Goal: Task Accomplishment & Management: Use online tool/utility

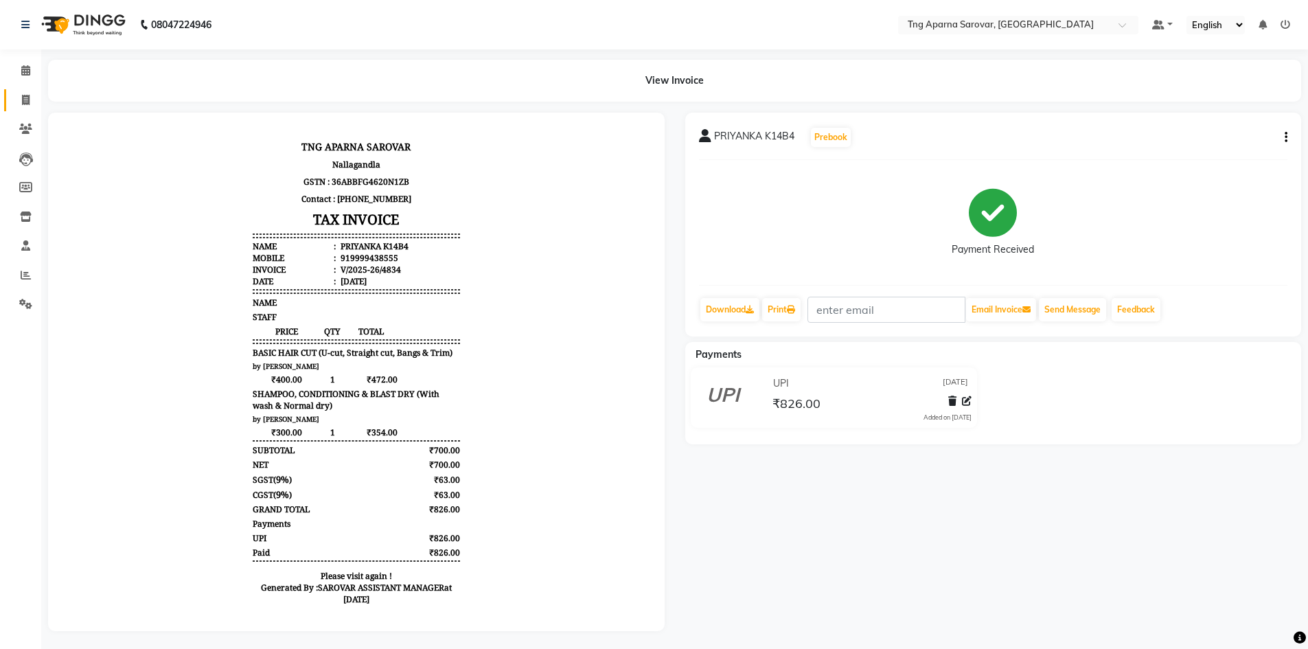
click at [25, 100] on icon at bounding box center [26, 100] width 8 height 10
select select "service"
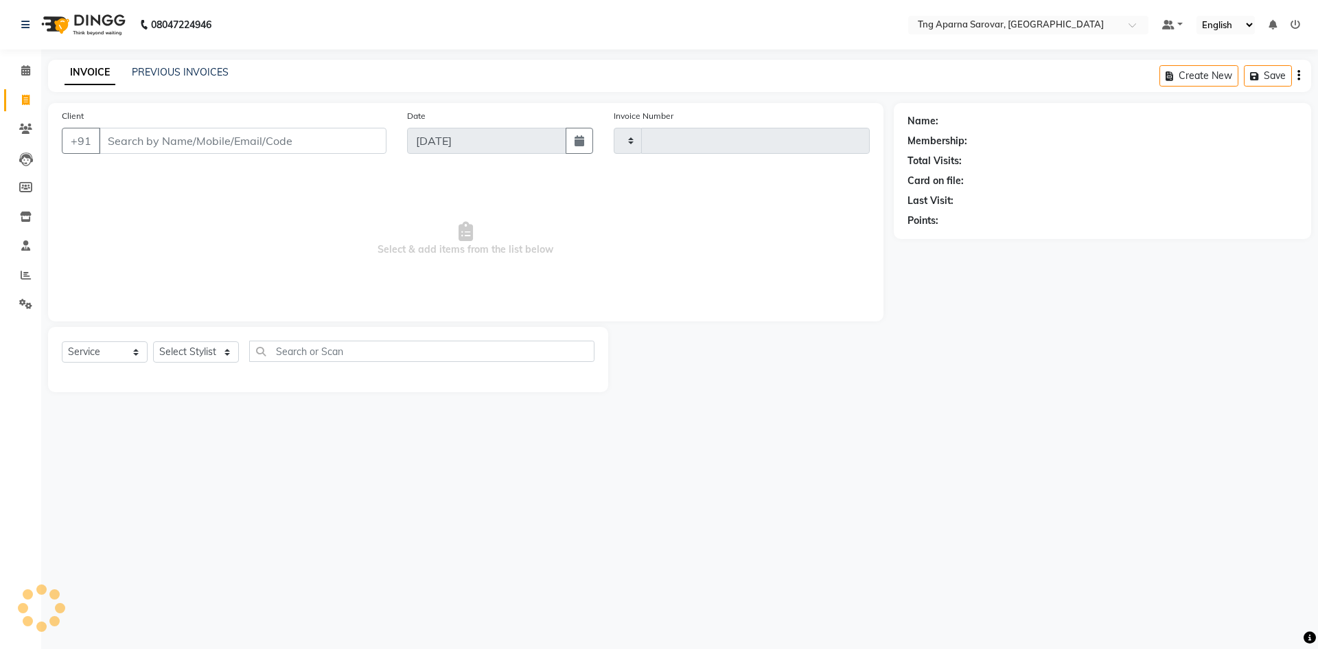
type input "4835"
select select "7390"
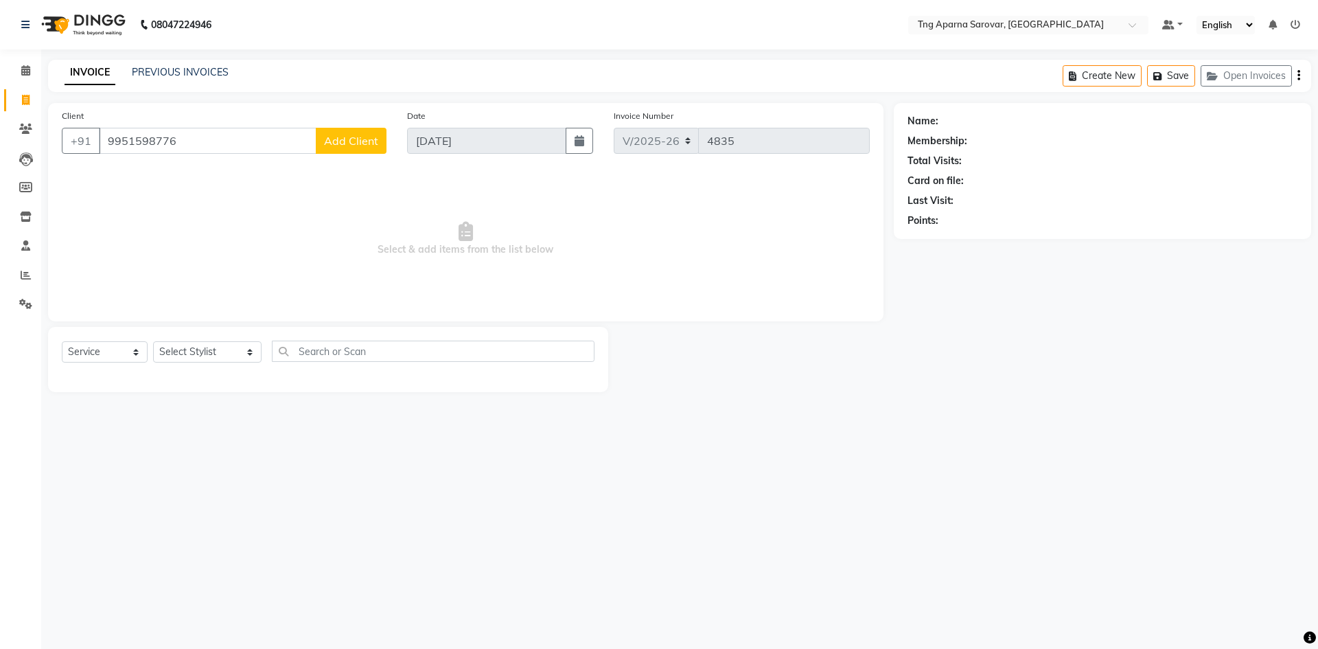
type input "9951598776"
click at [360, 143] on span "Add Client" at bounding box center [351, 141] width 54 height 14
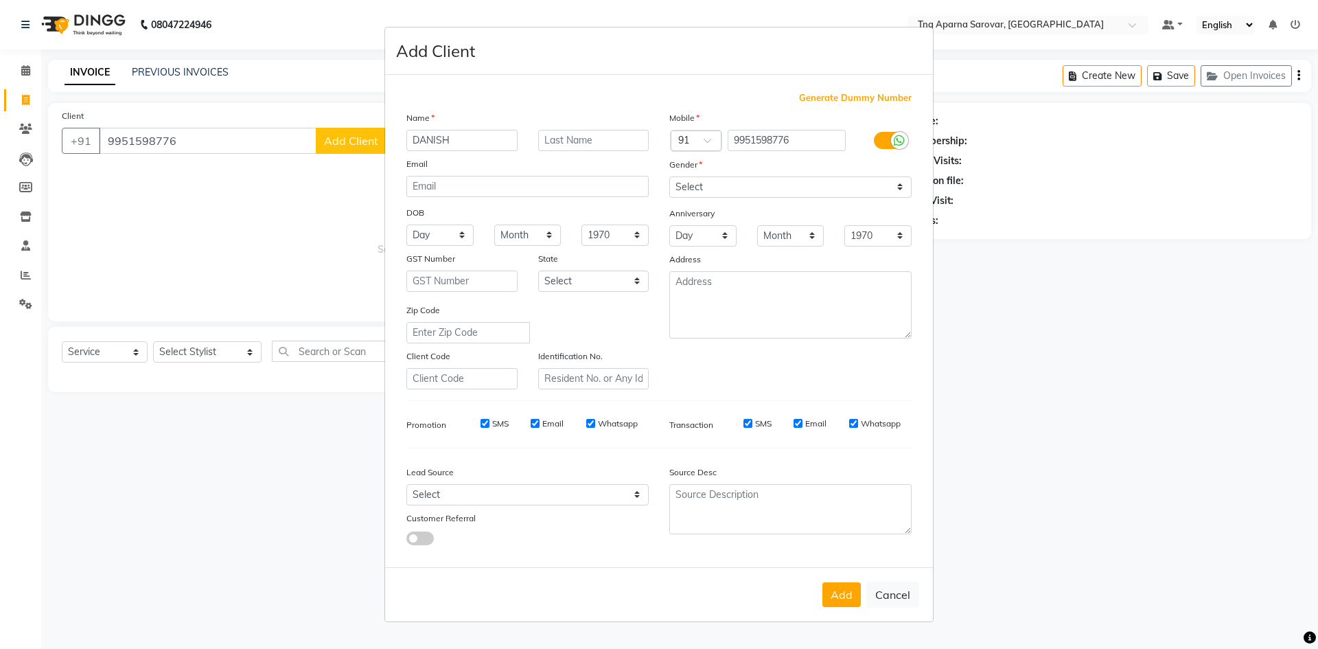
type input "DANISH"
click at [696, 183] on select "Select [DEMOGRAPHIC_DATA] [DEMOGRAPHIC_DATA] Other Prefer Not To Say" at bounding box center [790, 186] width 242 height 21
select select "[DEMOGRAPHIC_DATA]"
click at [669, 176] on select "Select [DEMOGRAPHIC_DATA] [DEMOGRAPHIC_DATA] Other Prefer Not To Say" at bounding box center [790, 186] width 242 height 21
click at [839, 586] on button "Add" at bounding box center [841, 594] width 38 height 25
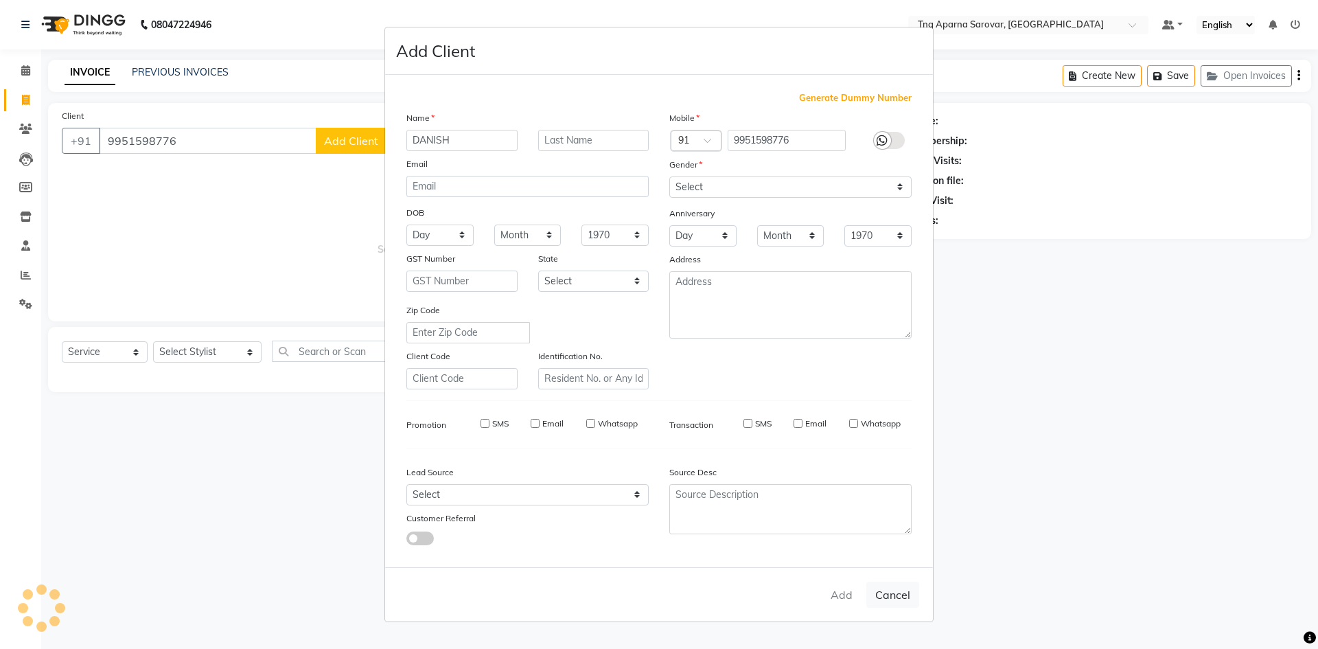
select select
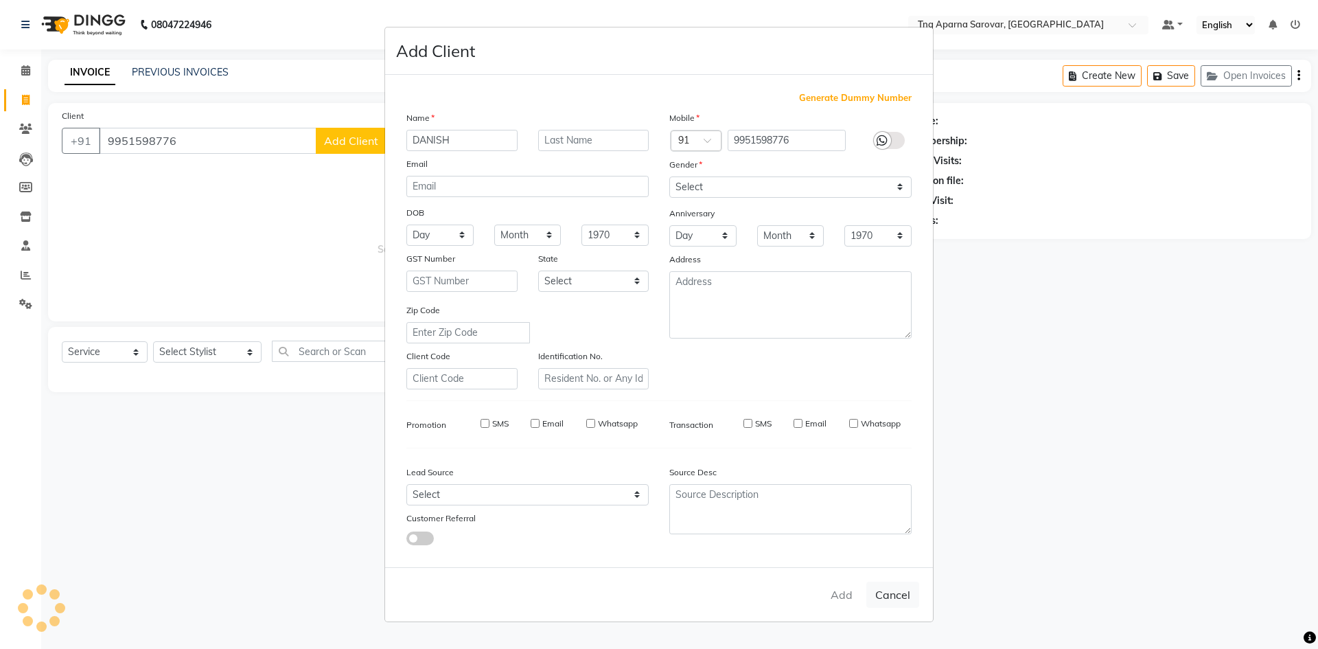
select select
checkbox input "false"
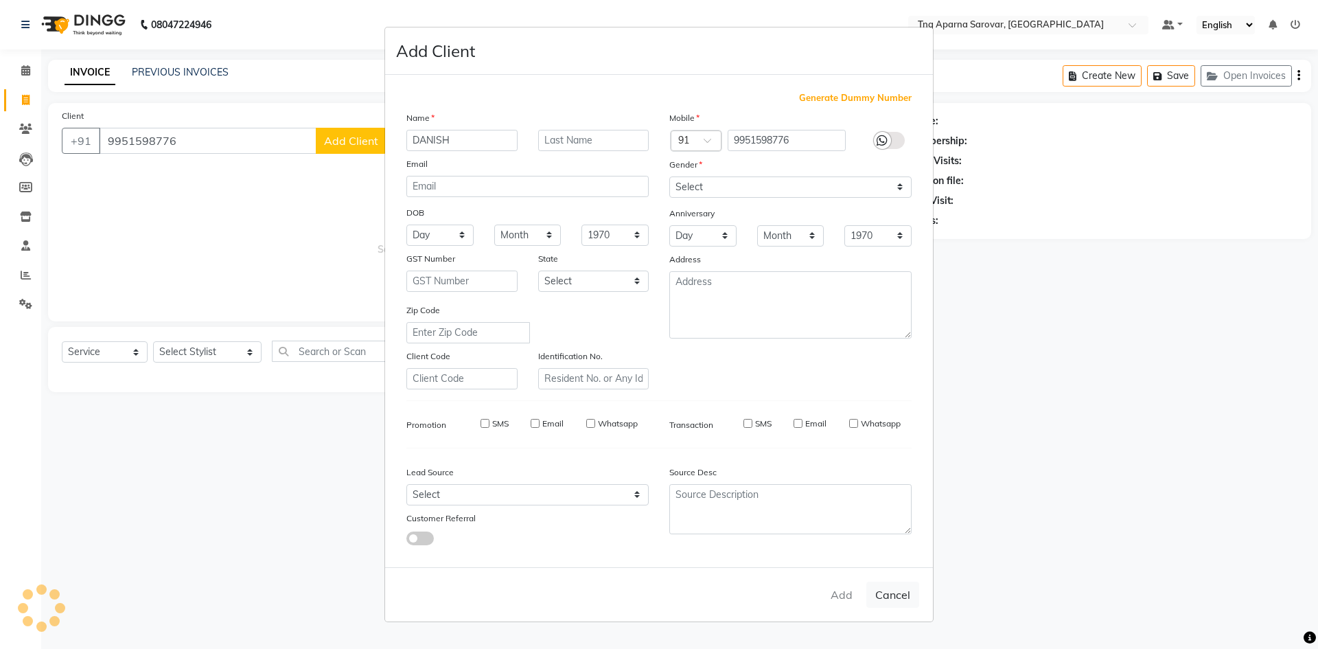
checkbox input "false"
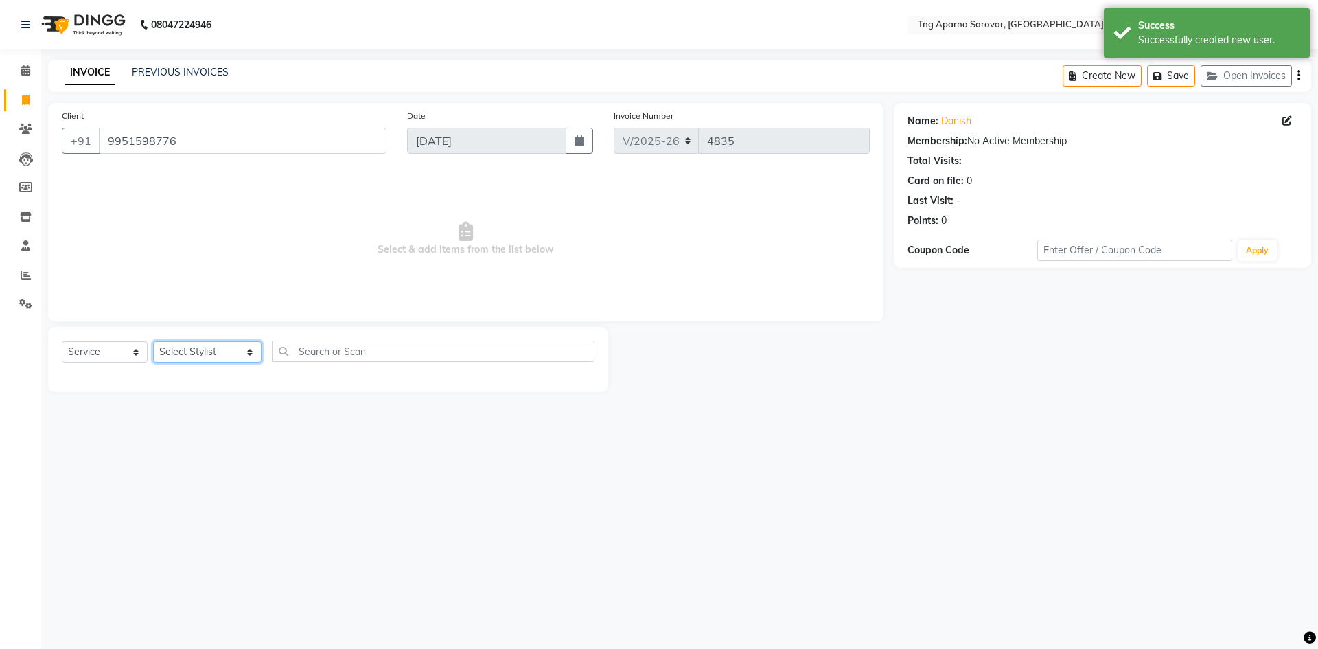
click at [226, 357] on select "Select Stylist [PERSON_NAME] [PERSON_NAME] MAM CHINNA DANISH [PERSON_NAME] POOJ…" at bounding box center [207, 351] width 108 height 21
select select "76427"
click at [153, 341] on select "Select Stylist [PERSON_NAME] [PERSON_NAME] MAM CHINNA DANISH [PERSON_NAME] POOJ…" at bounding box center [207, 351] width 108 height 21
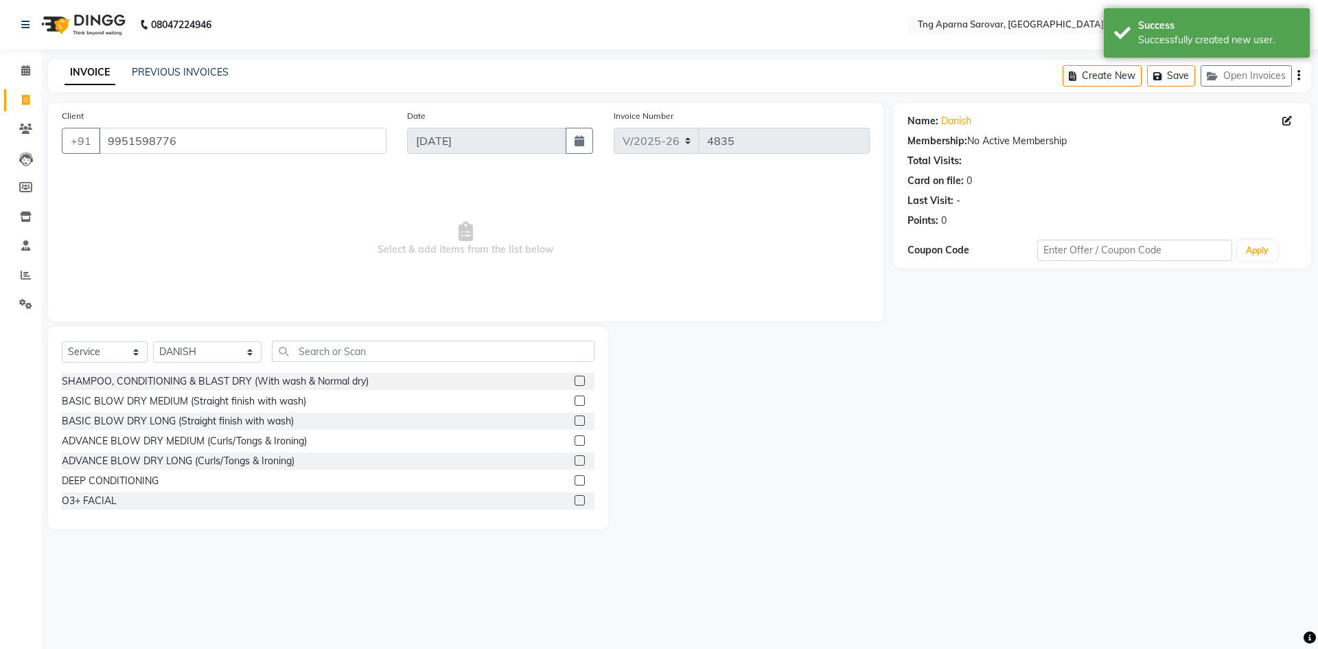
click at [363, 338] on div "Select Service Product Membership Package Voucher Prepaid Gift Card Select Styl…" at bounding box center [328, 428] width 560 height 203
click at [380, 356] on input "text" at bounding box center [433, 351] width 323 height 21
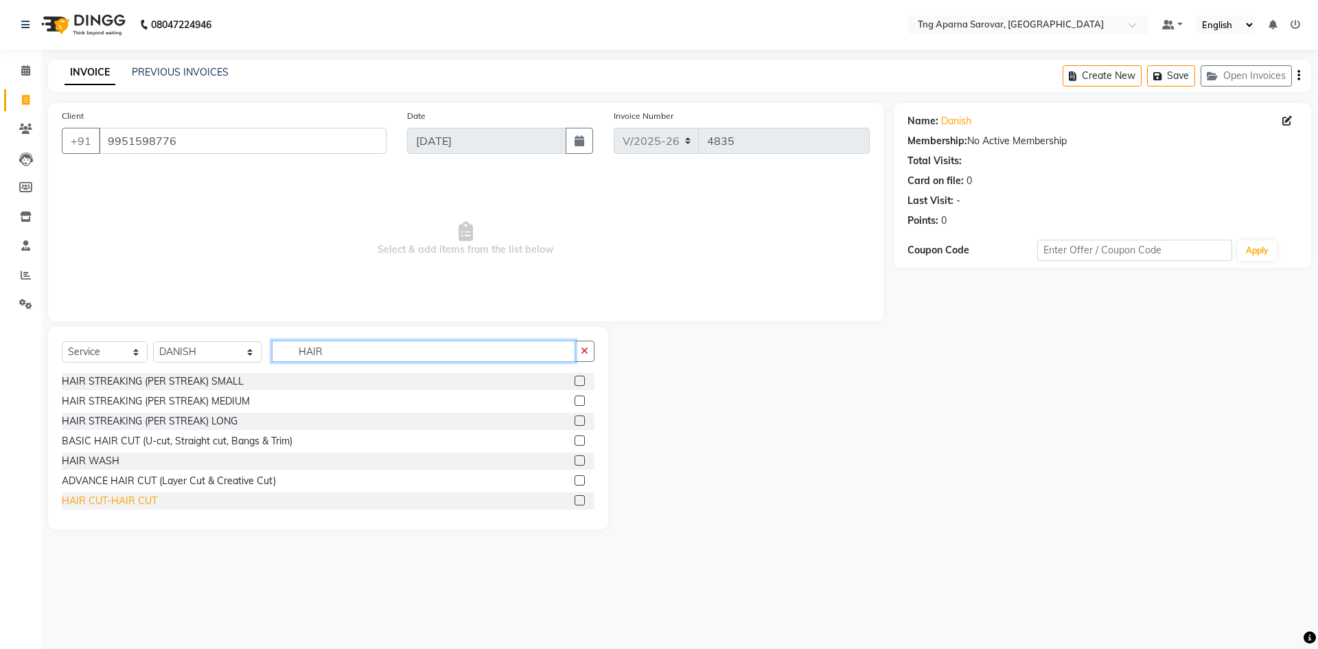
type input "HAIR"
click at [138, 504] on div "HAIR CUT-HAIR CUT" at bounding box center [109, 501] width 95 height 14
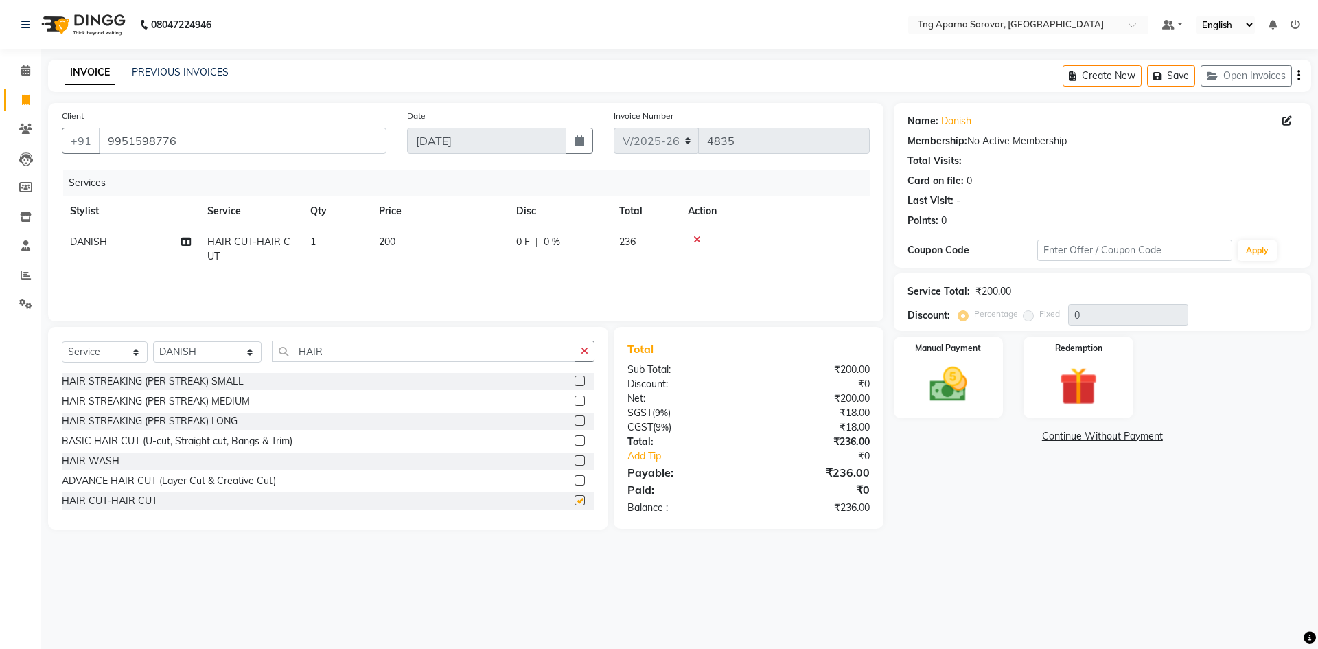
checkbox input "false"
click at [321, 351] on input "HAIR" at bounding box center [423, 351] width 303 height 21
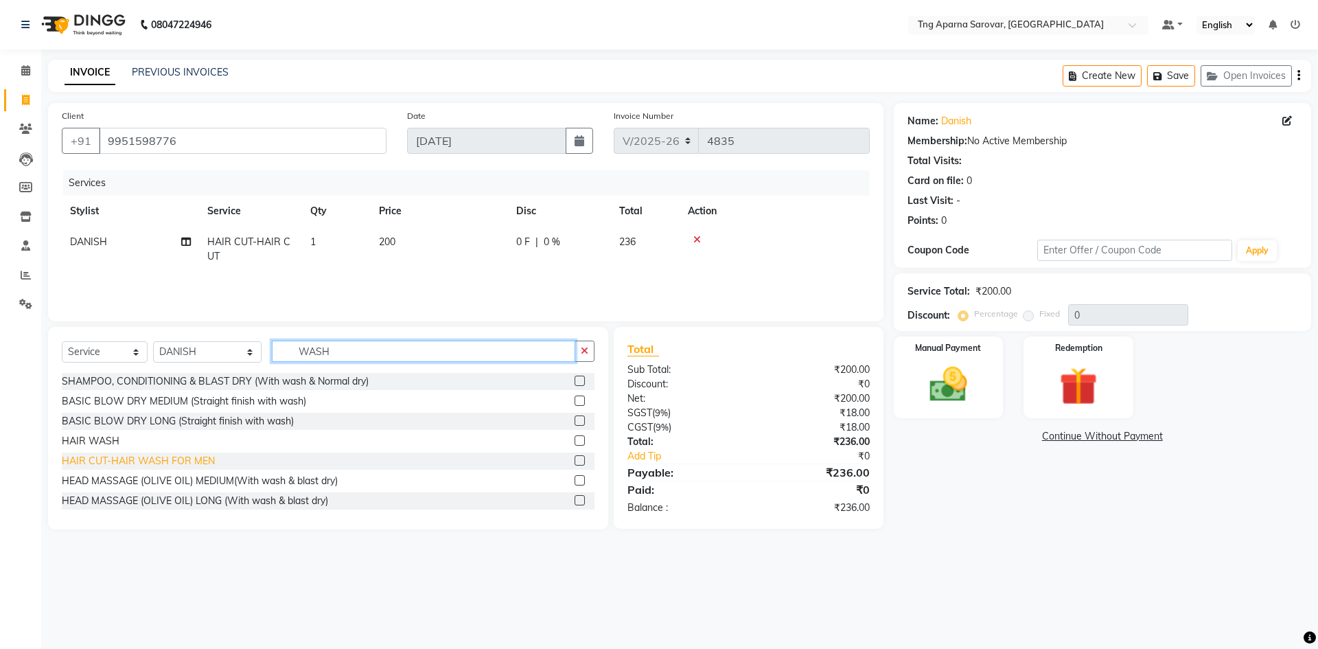
type input "WASH"
click at [122, 458] on div "HAIR CUT-HAIR WASH FOR MEN" at bounding box center [138, 461] width 153 height 14
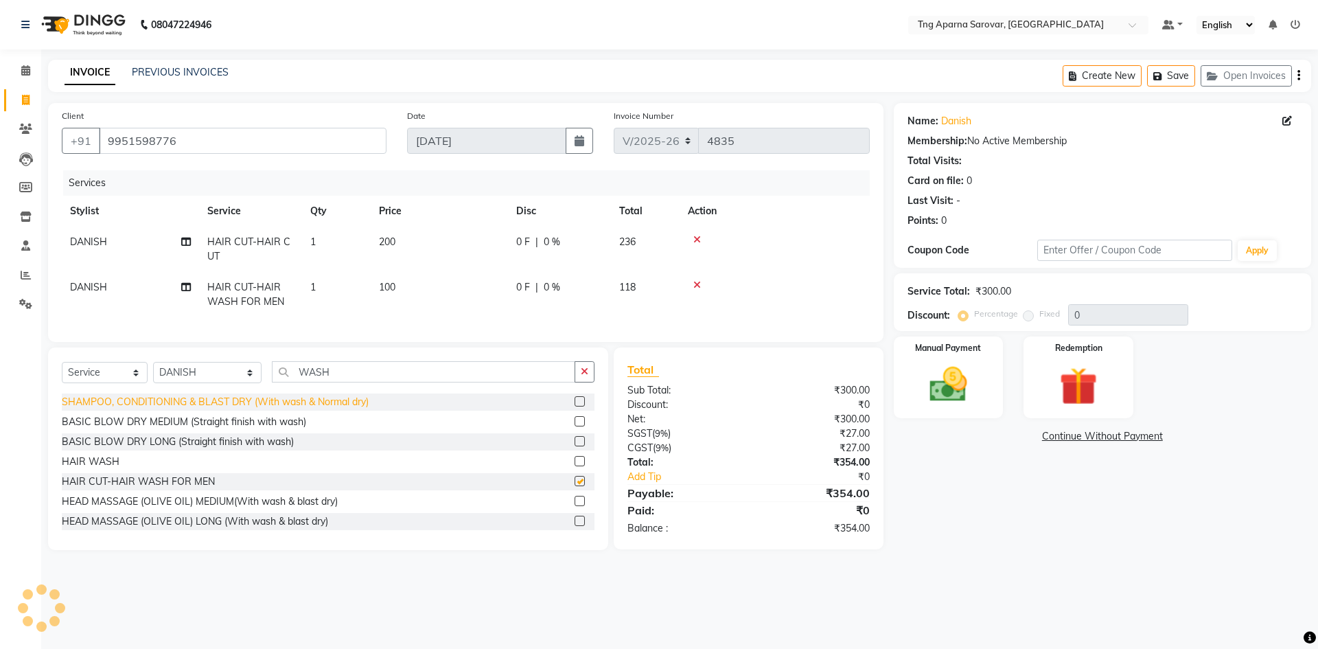
checkbox input "false"
click at [963, 400] on img at bounding box center [949, 384] width 64 height 45
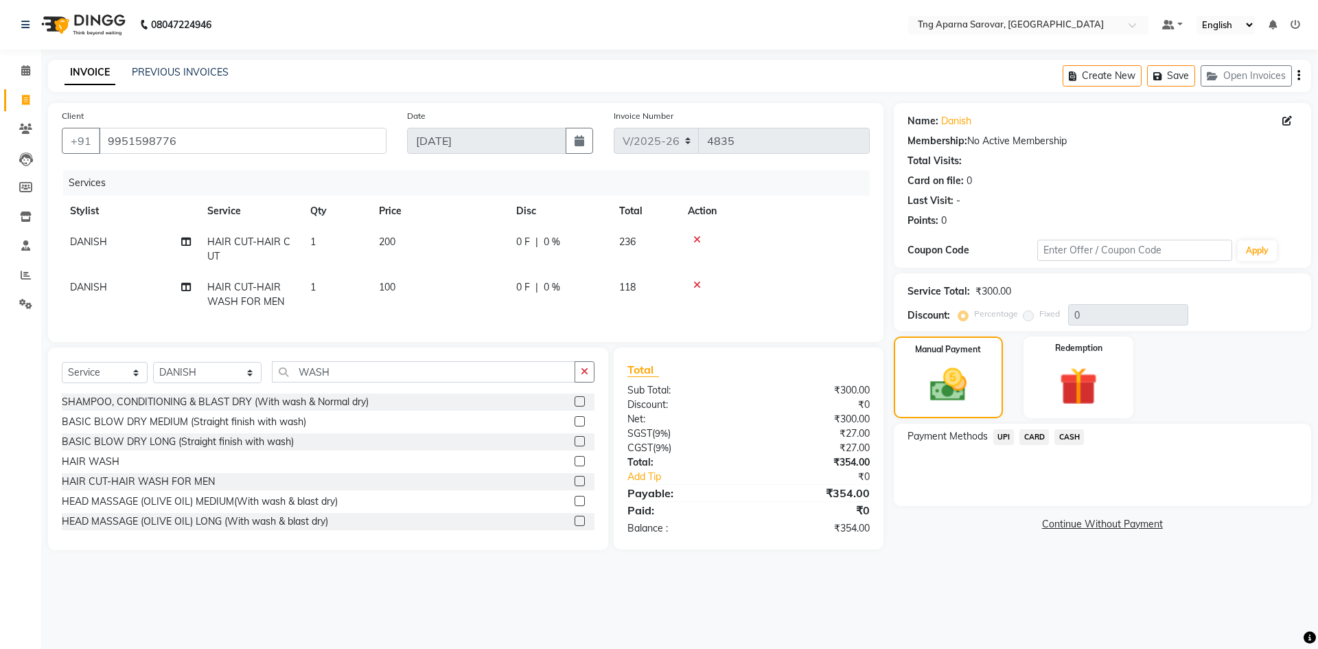
click at [1003, 446] on div "UPI" at bounding box center [1001, 438] width 27 height 19
click at [1002, 437] on span "UPI" at bounding box center [1003, 437] width 21 height 16
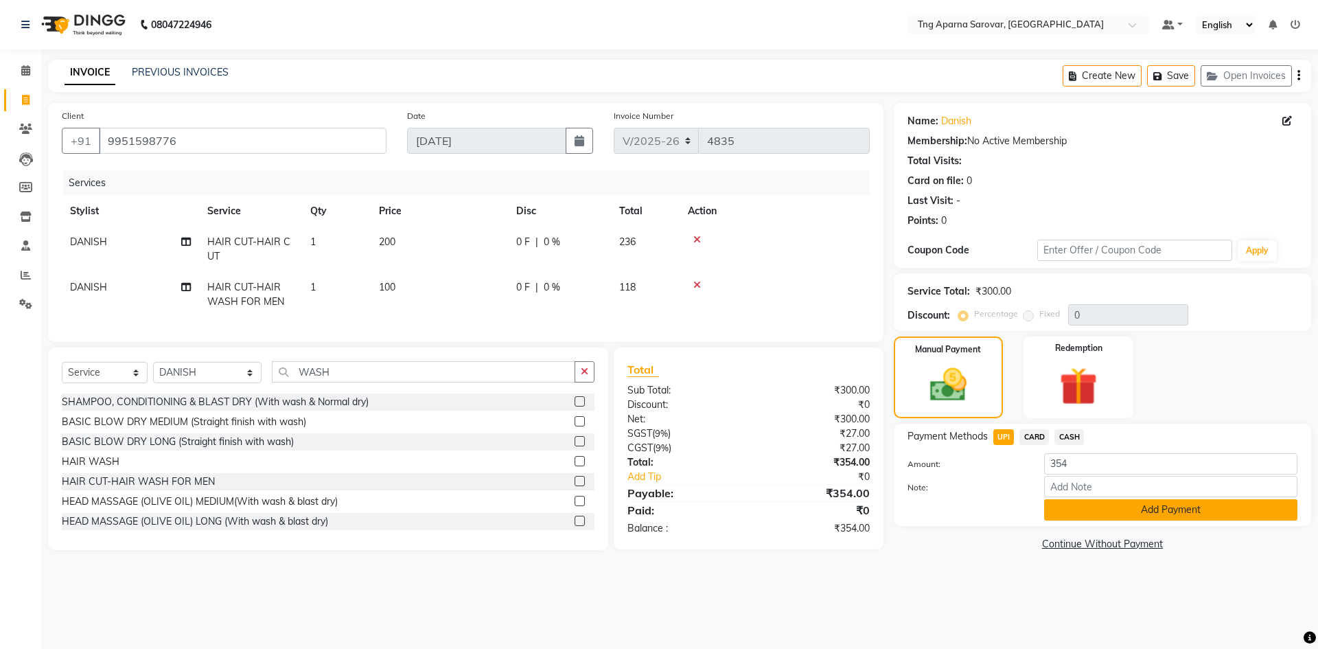
click at [1095, 502] on button "Add Payment" at bounding box center [1170, 509] width 253 height 21
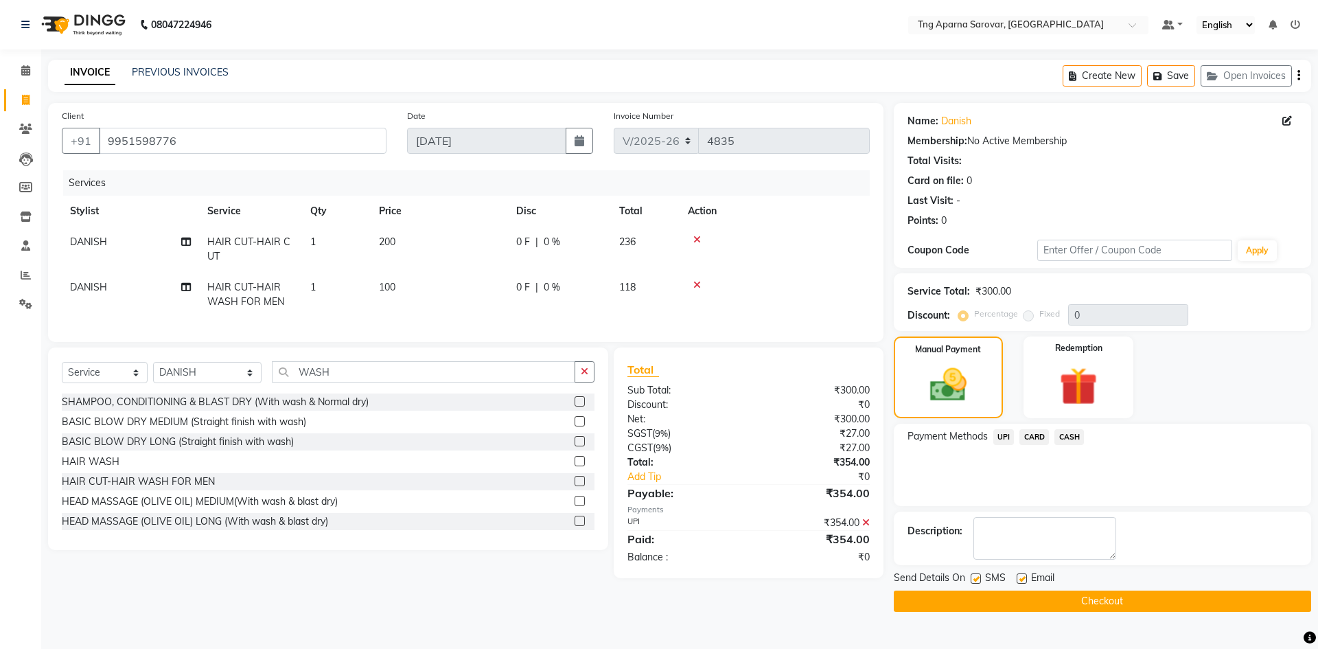
click at [1130, 617] on main "INVOICE PREVIOUS INVOICES Create New Save Open Invoices Client [PHONE_NUMBER] D…" at bounding box center [679, 346] width 1277 height 573
click at [1127, 605] on button "Checkout" at bounding box center [1102, 600] width 417 height 21
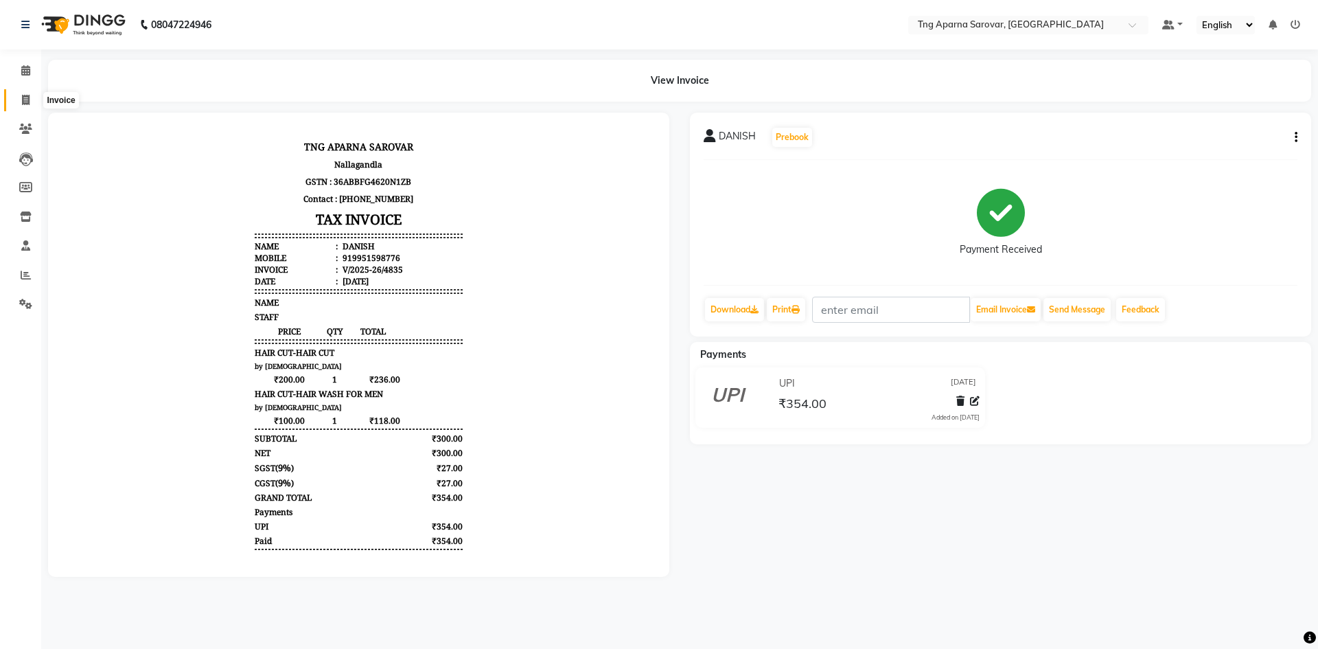
click at [27, 104] on icon at bounding box center [26, 100] width 8 height 10
select select "service"
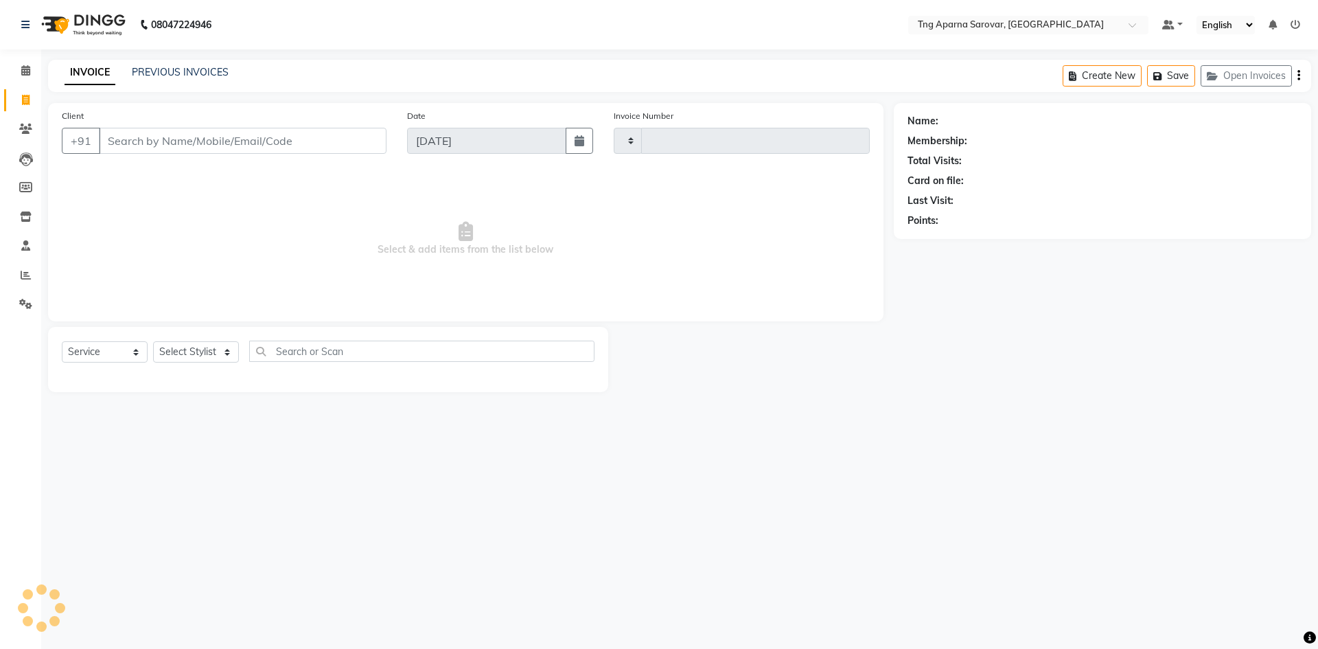
type input "4836"
select select "7390"
click at [197, 60] on div "INVOICE PREVIOUS INVOICES Create New Save Open Invoices" at bounding box center [679, 76] width 1263 height 32
click at [197, 66] on link "PREVIOUS INVOICES" at bounding box center [180, 72] width 97 height 12
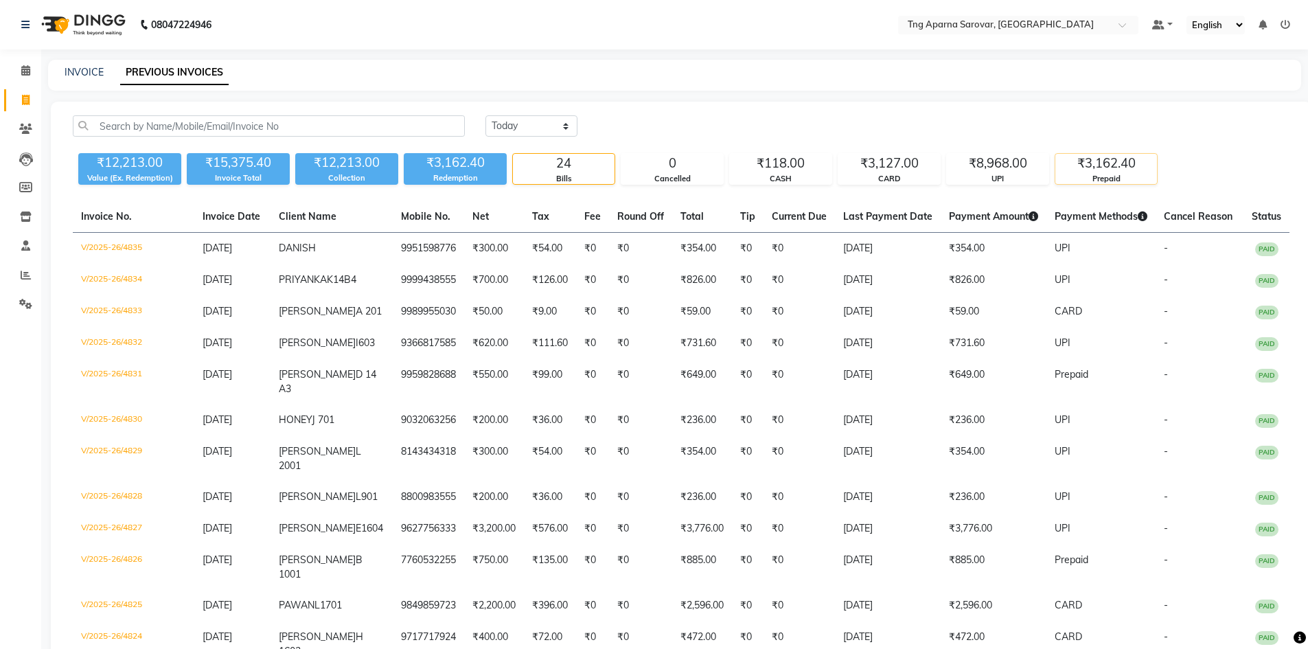
click at [1136, 158] on div "₹3,162.40" at bounding box center [1106, 163] width 102 height 19
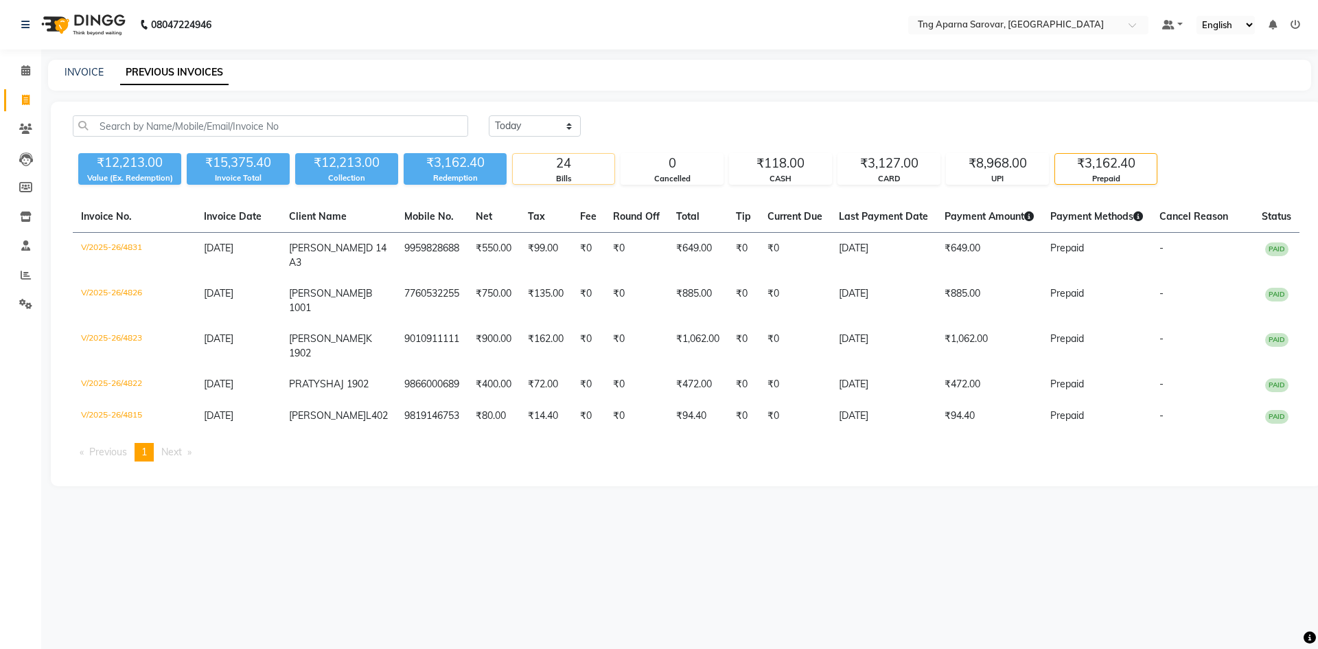
click at [557, 167] on div "24" at bounding box center [564, 163] width 102 height 19
